Goal: Information Seeking & Learning: Learn about a topic

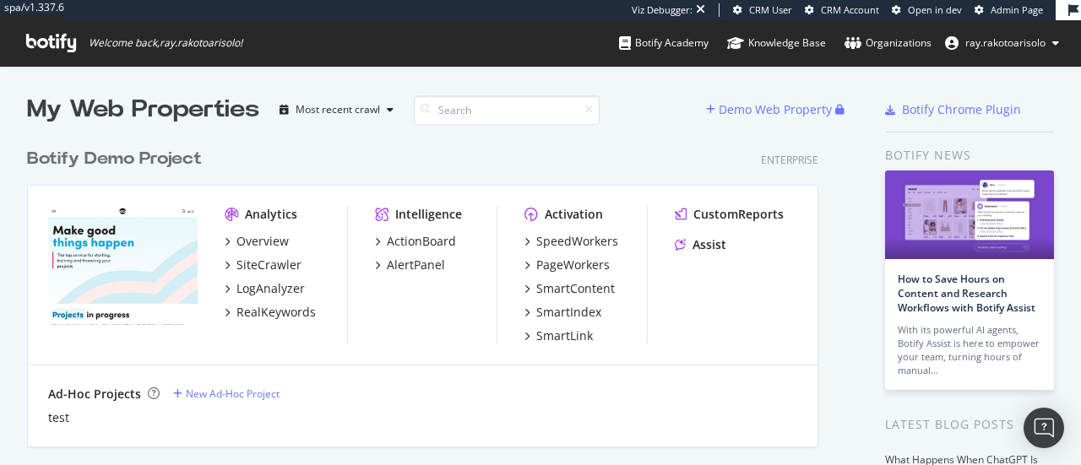
scroll to position [5354, 791]
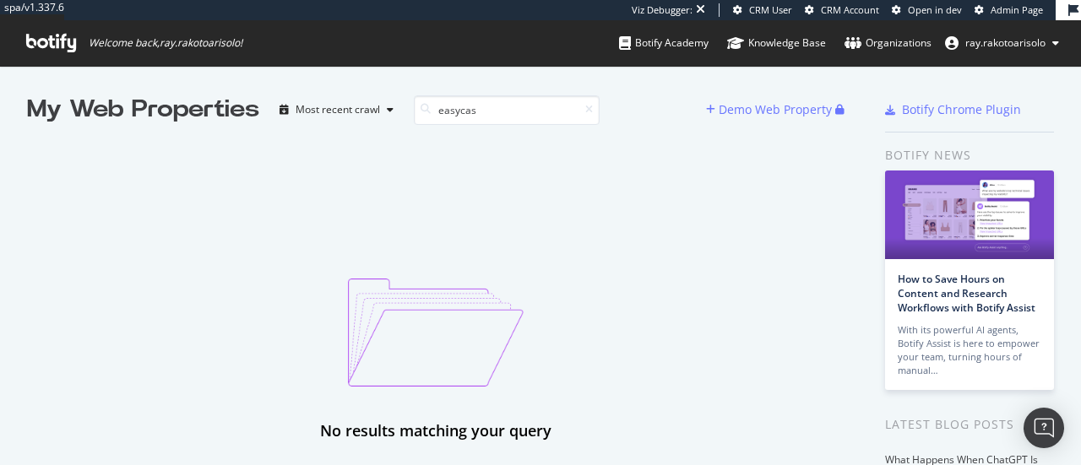
click at [47, 42] on icon at bounding box center [51, 43] width 50 height 19
click at [513, 113] on input "easycas" at bounding box center [507, 110] width 186 height 30
type input "e"
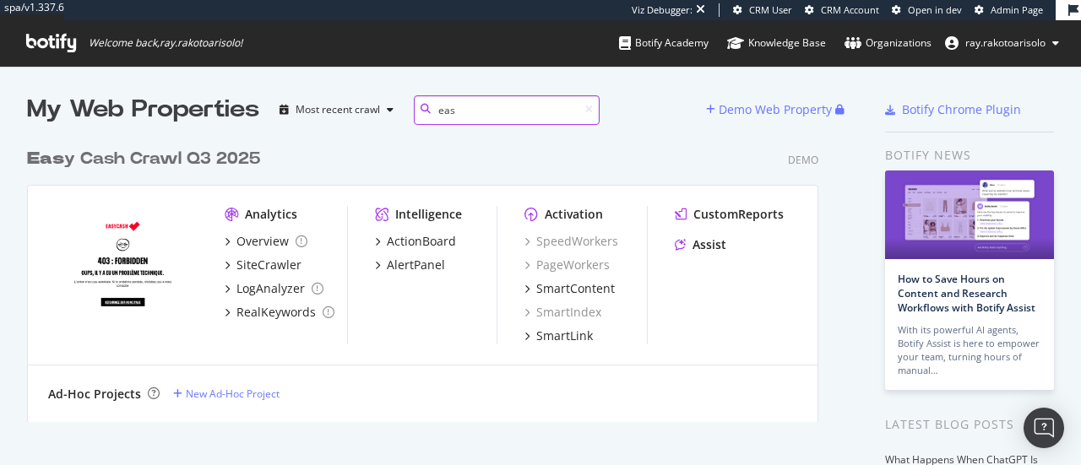
scroll to position [282, 791]
type input "easy"
click at [149, 158] on div "Easy Cash Crawl Q3 2025" at bounding box center [141, 159] width 229 height 24
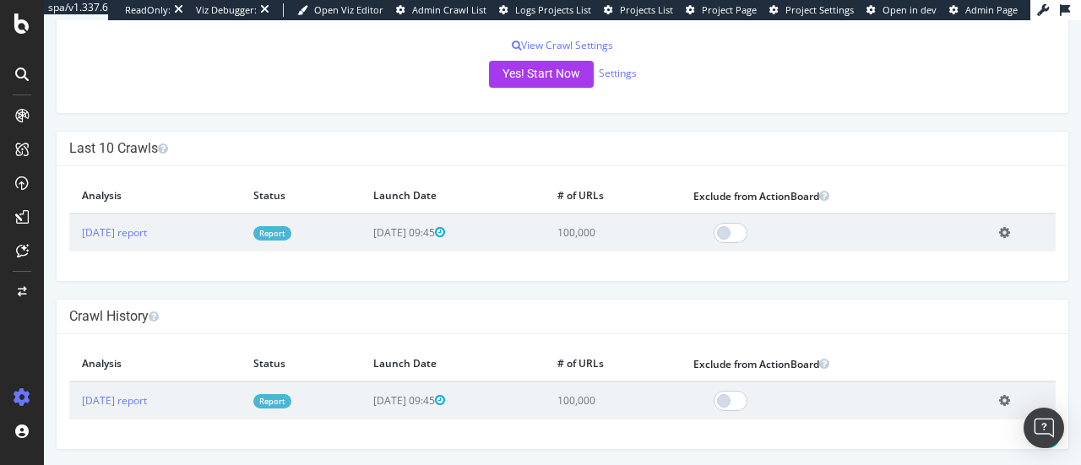
scroll to position [323, 0]
click at [132, 229] on link "[DATE] report" at bounding box center [114, 233] width 65 height 14
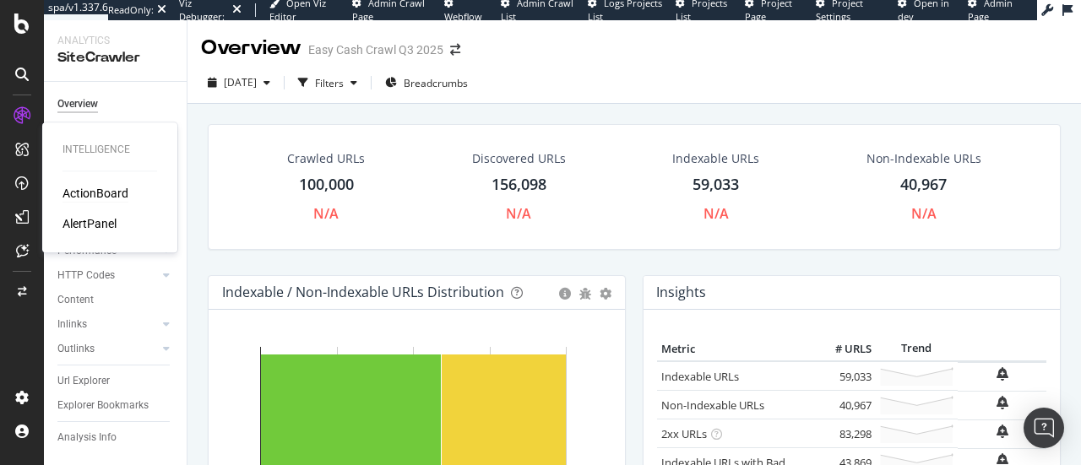
click at [106, 192] on div "ActionBoard" at bounding box center [95, 193] width 66 height 17
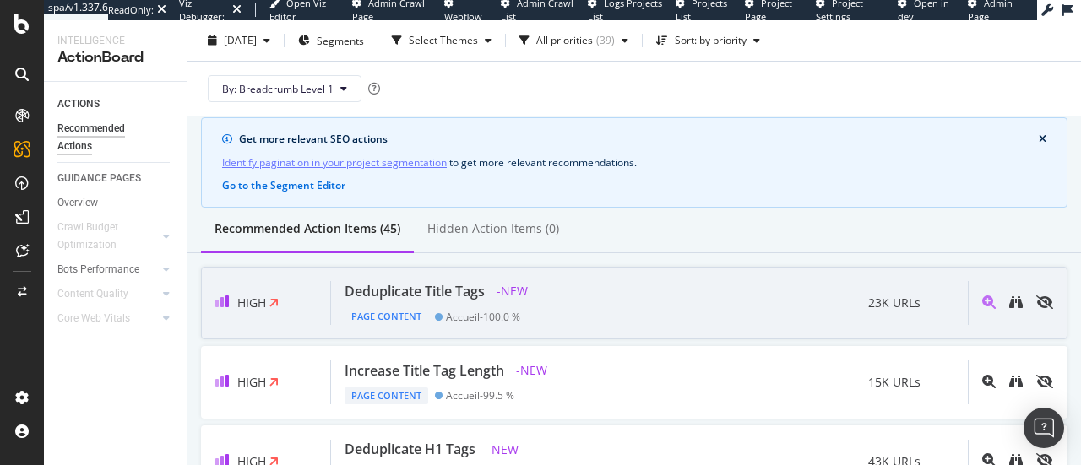
scroll to position [54, 0]
